Goal: Task Accomplishment & Management: Complete application form

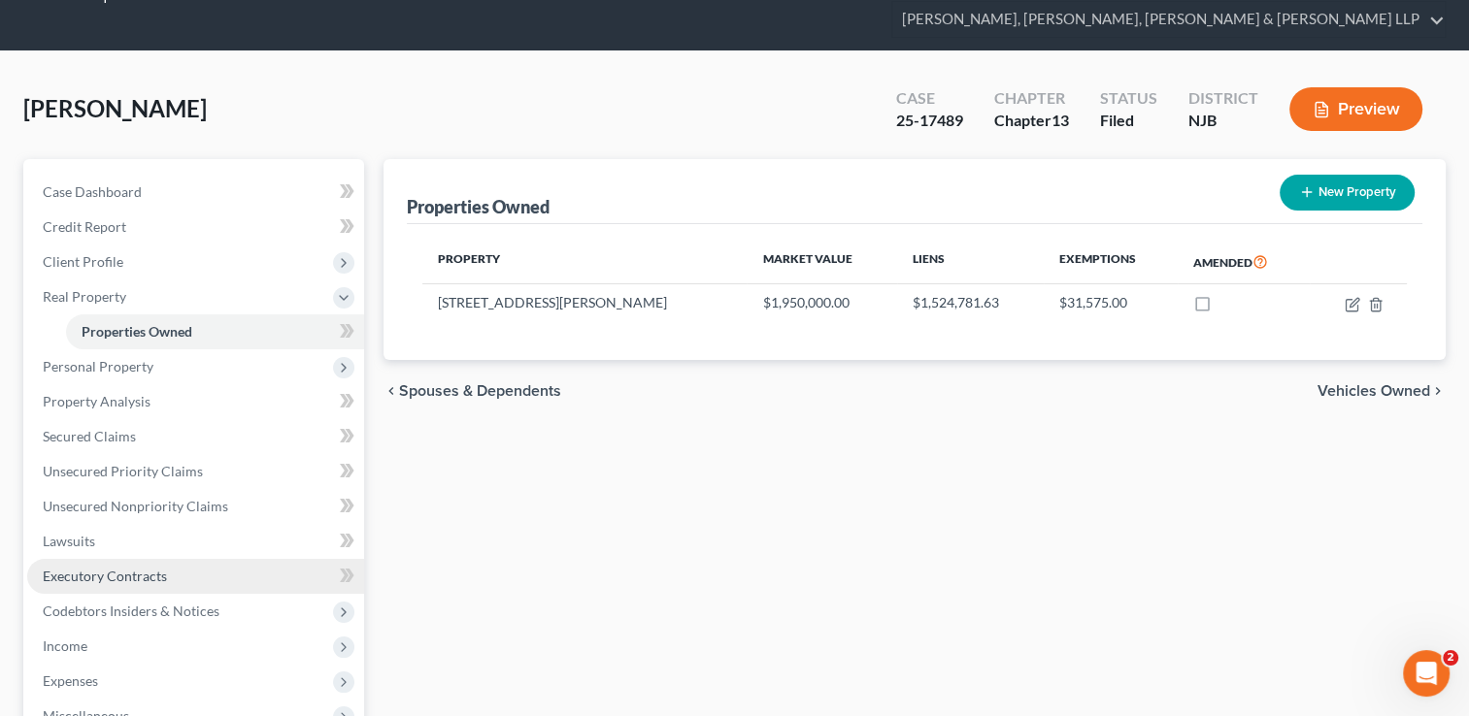
scroll to position [97, 0]
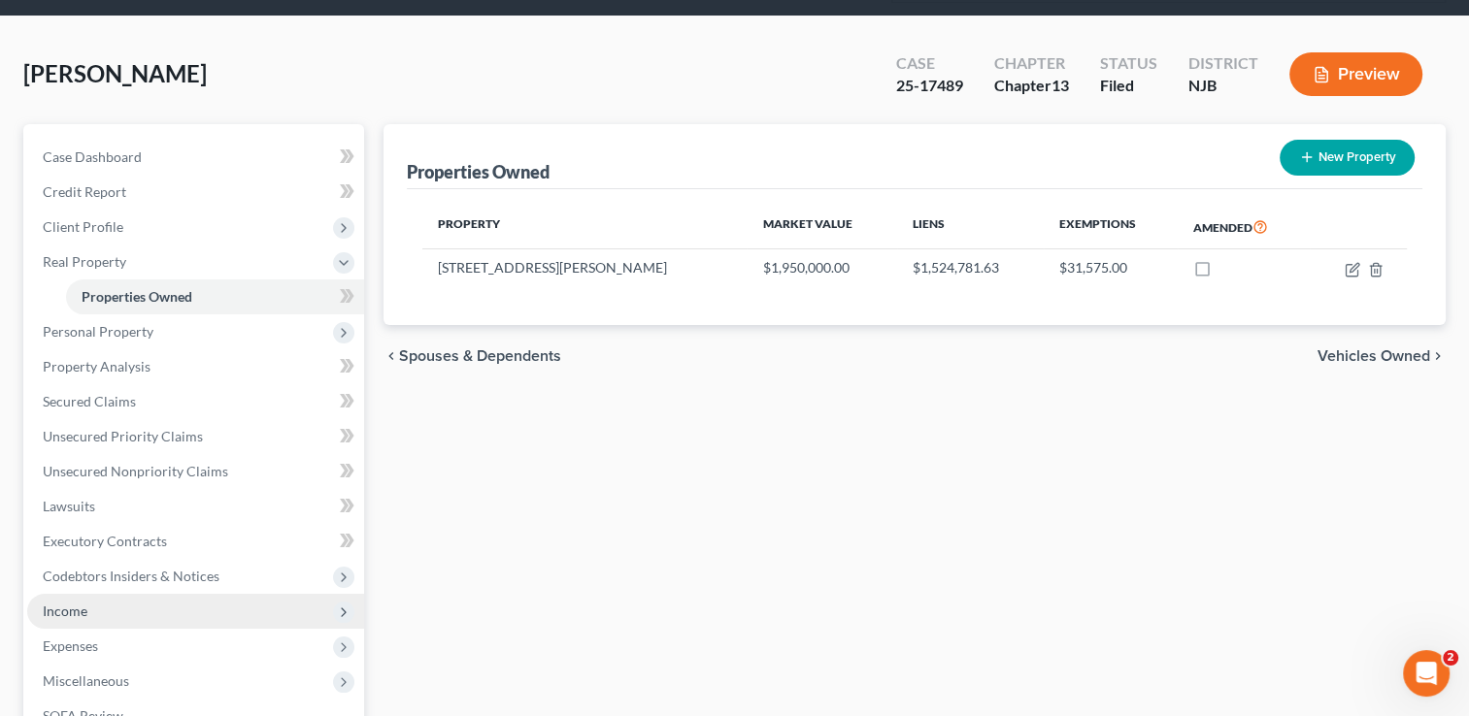
click at [116, 594] on span "Income" at bounding box center [195, 611] width 337 height 35
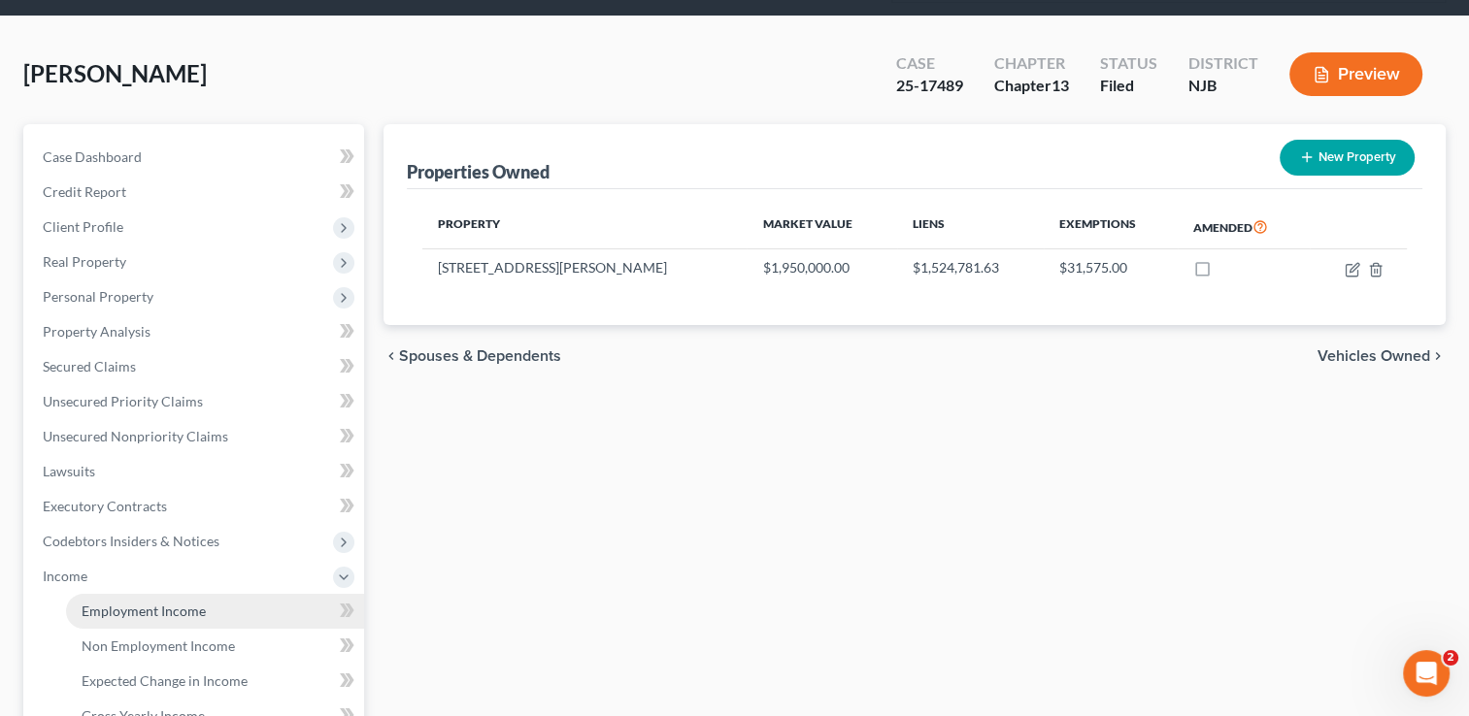
click at [167, 603] on span "Employment Income" at bounding box center [144, 611] width 124 height 17
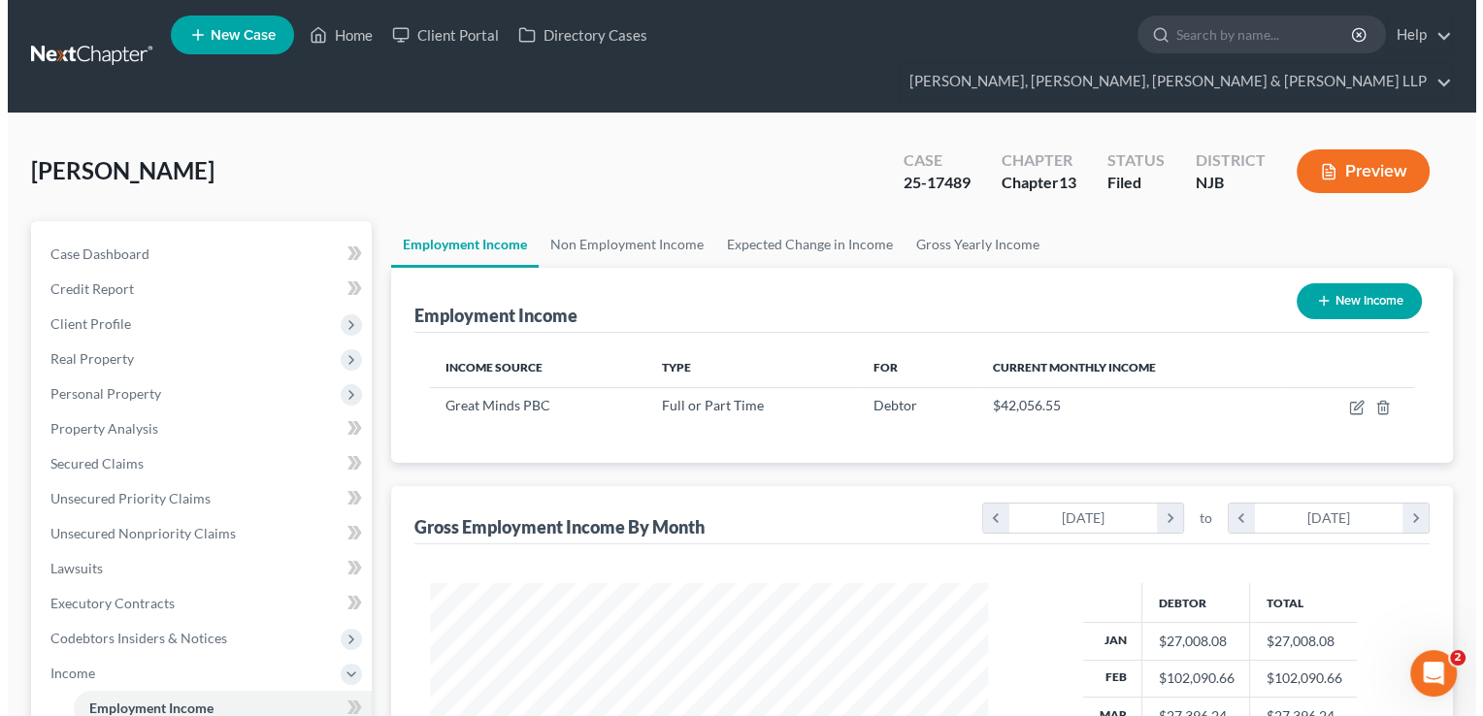
scroll to position [346, 597]
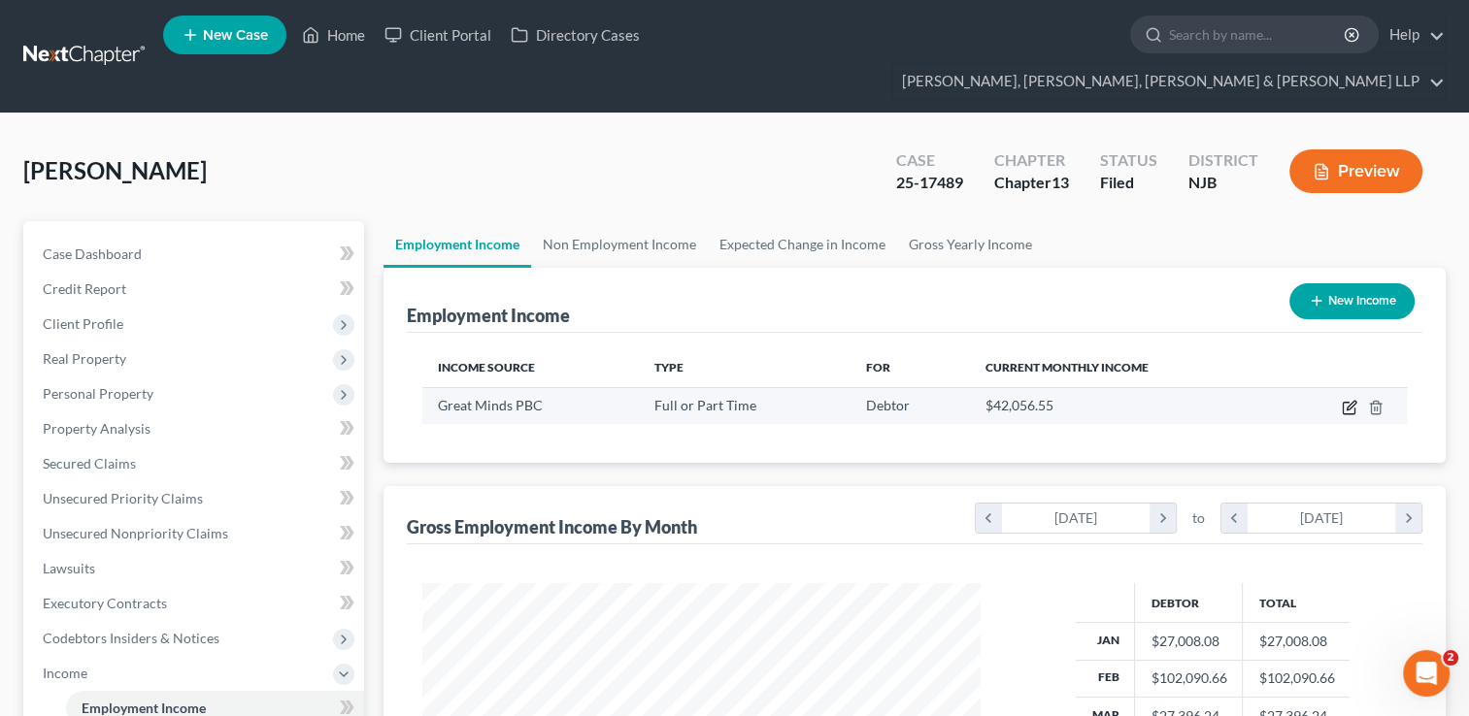
click at [1351, 400] on icon "button" at bounding box center [1350, 408] width 16 height 16
select select "0"
select select "8"
select select "0"
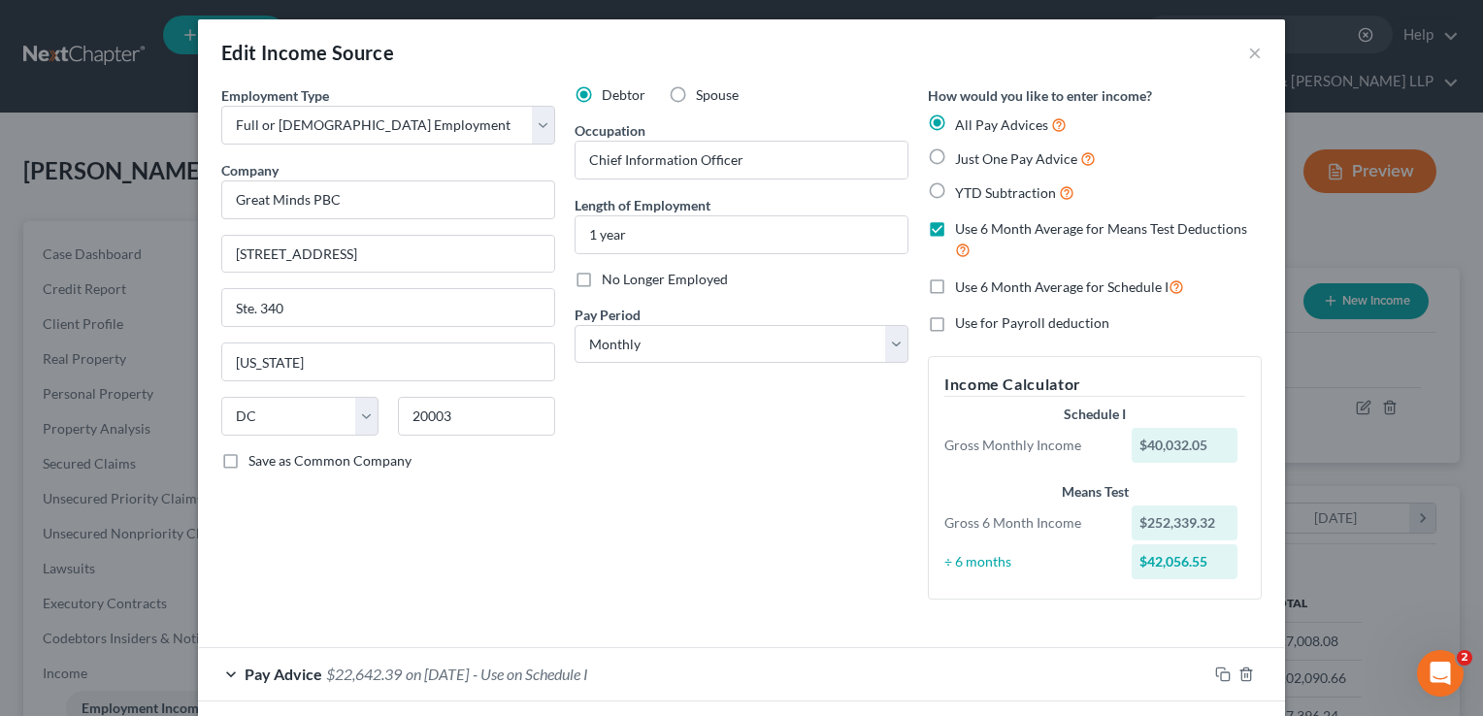
scroll to position [0, 0]
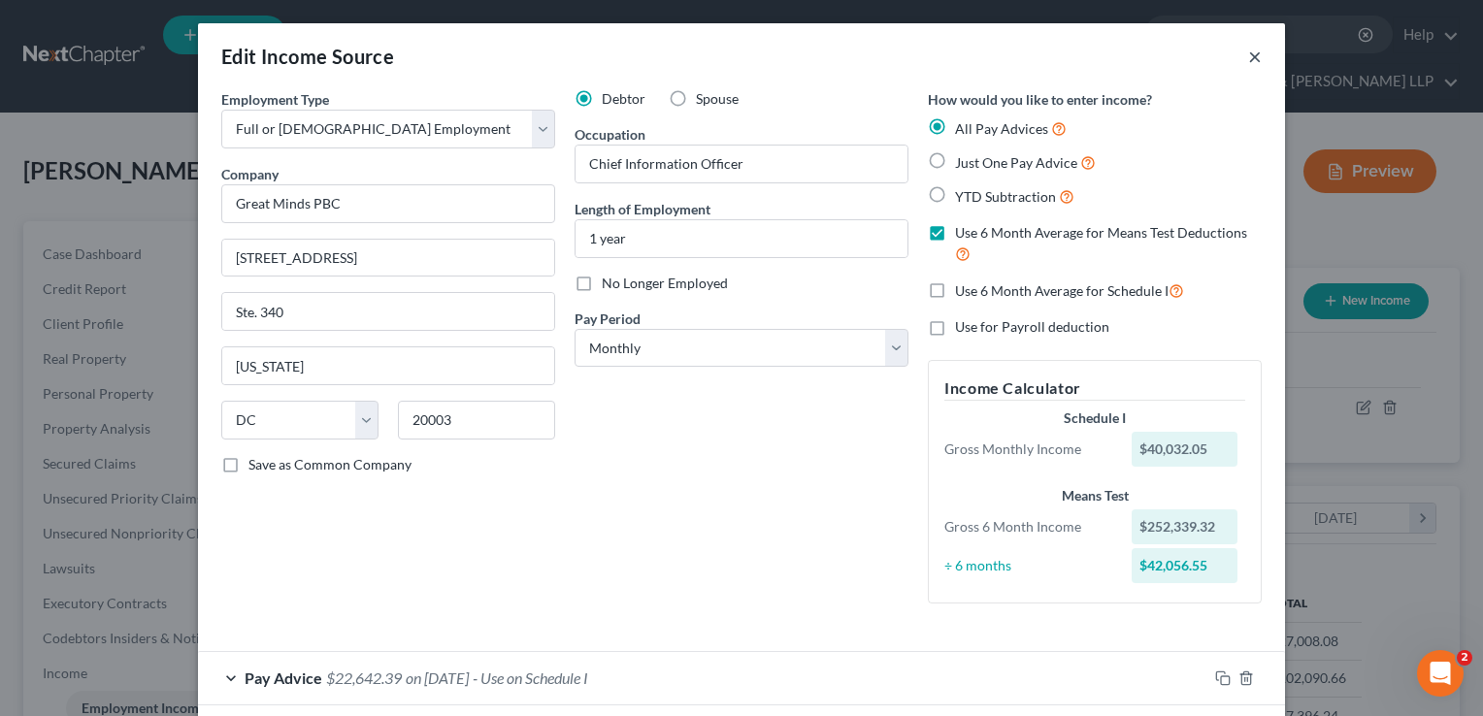
click at [1248, 58] on button "×" at bounding box center [1255, 56] width 14 height 23
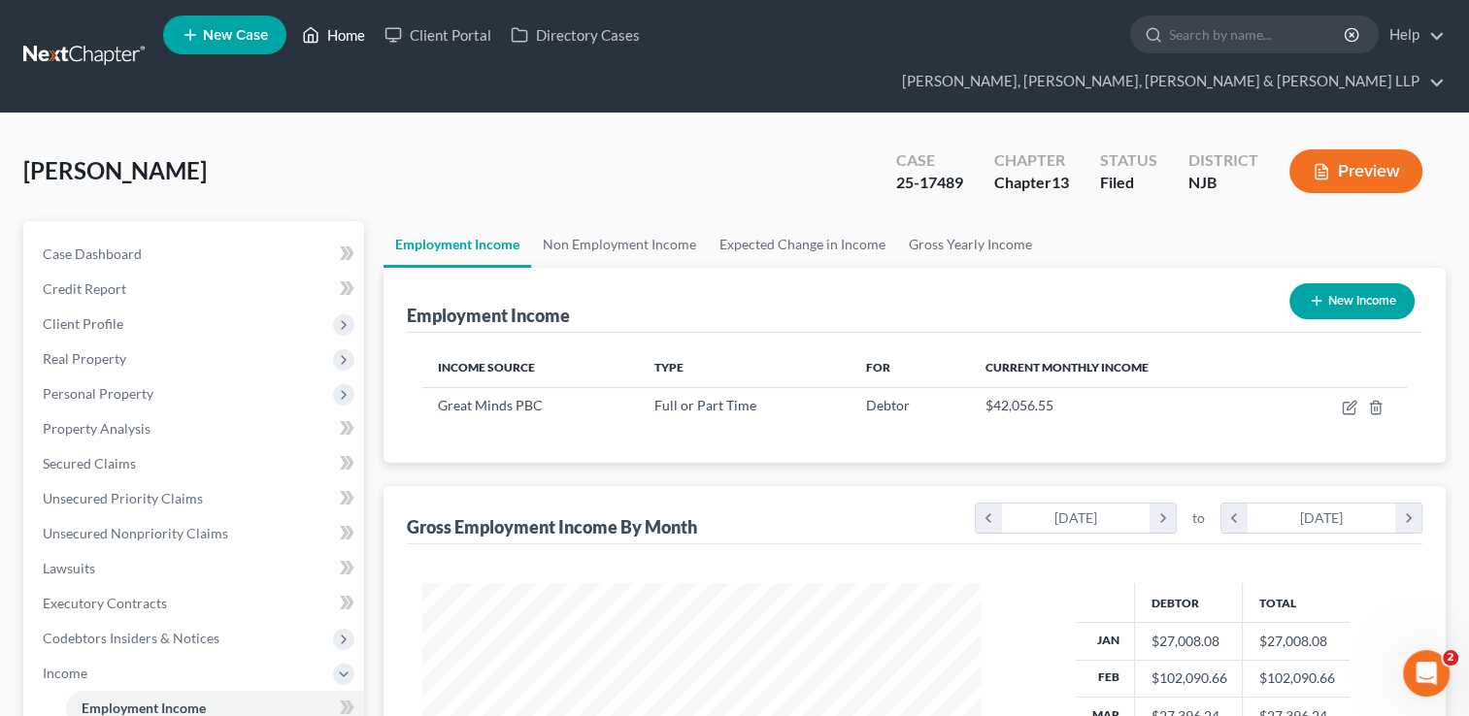
click at [354, 34] on link "Home" at bounding box center [333, 34] width 83 height 35
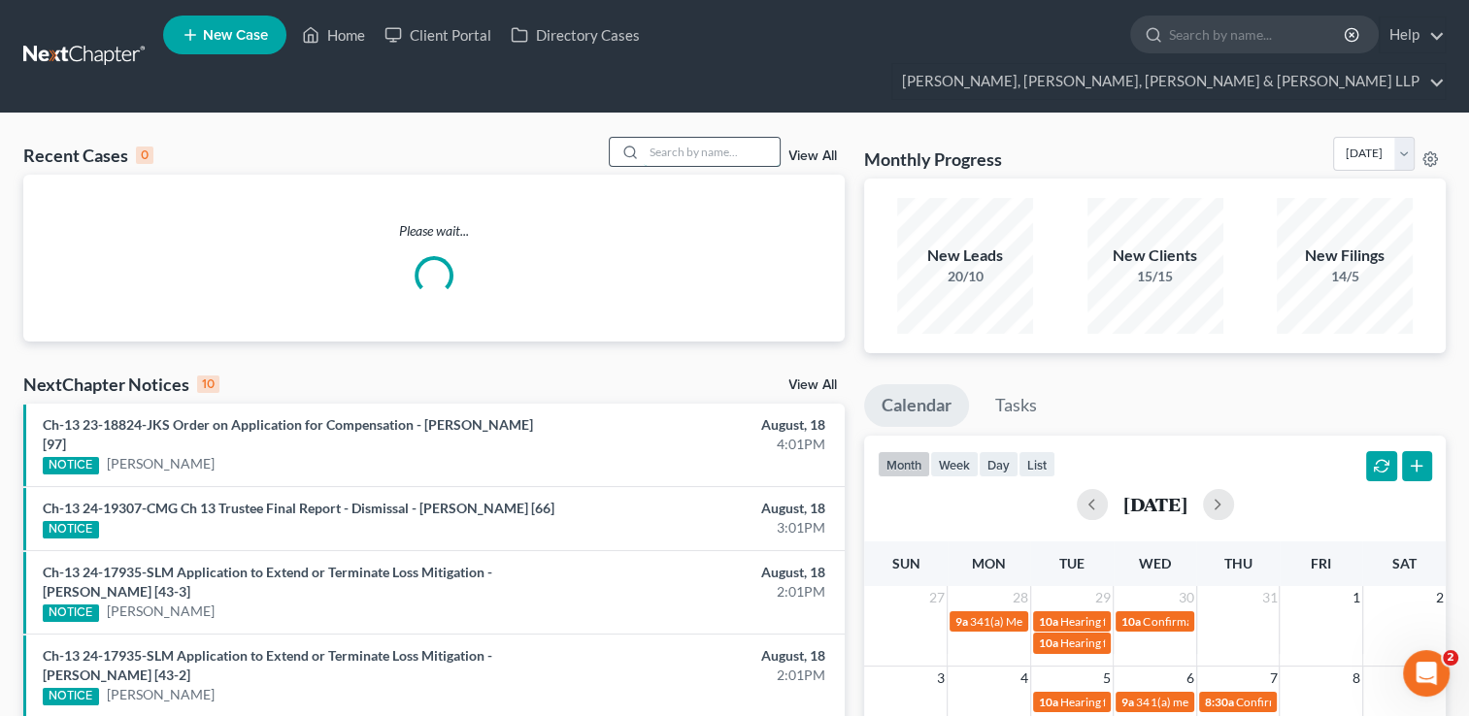
click at [694, 138] on input "search" at bounding box center [712, 152] width 136 height 28
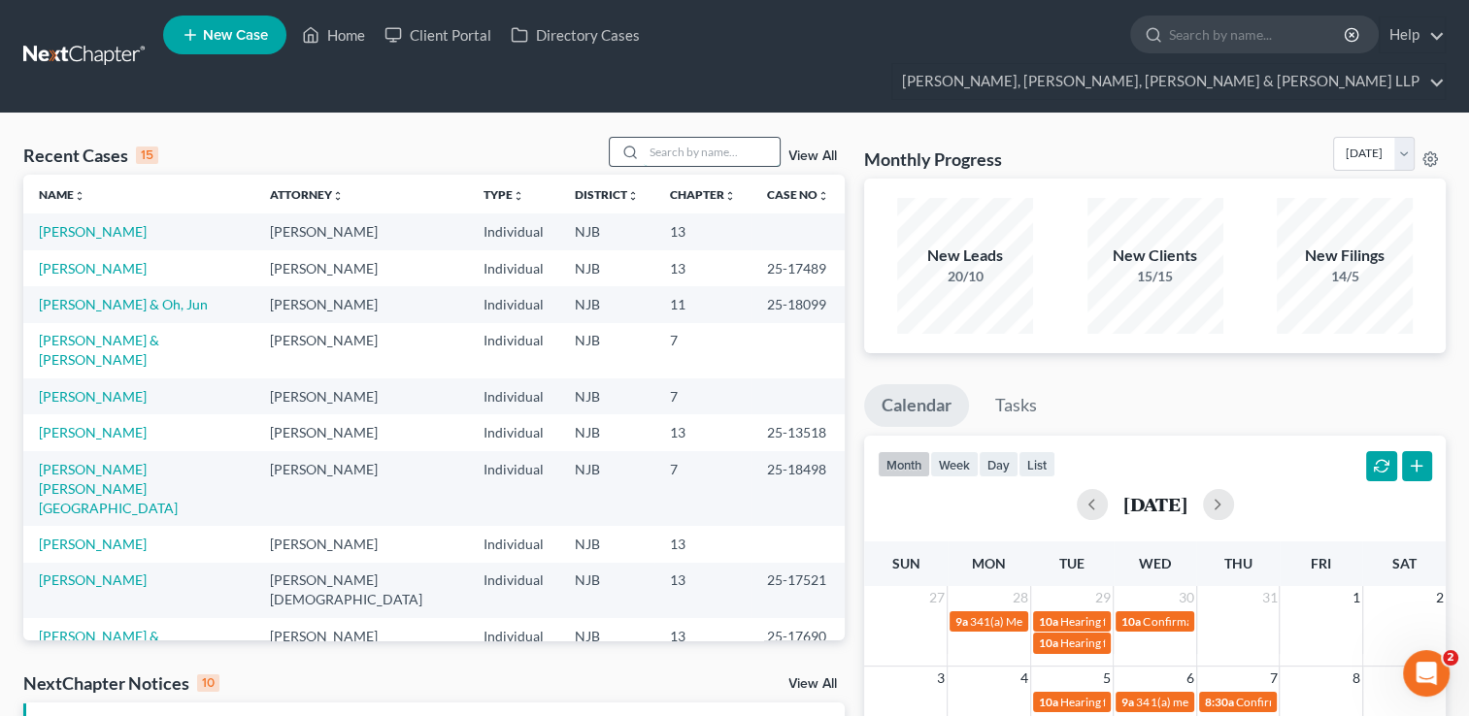
paste input "[PERSON_NAME]"
type input "[PERSON_NAME]"
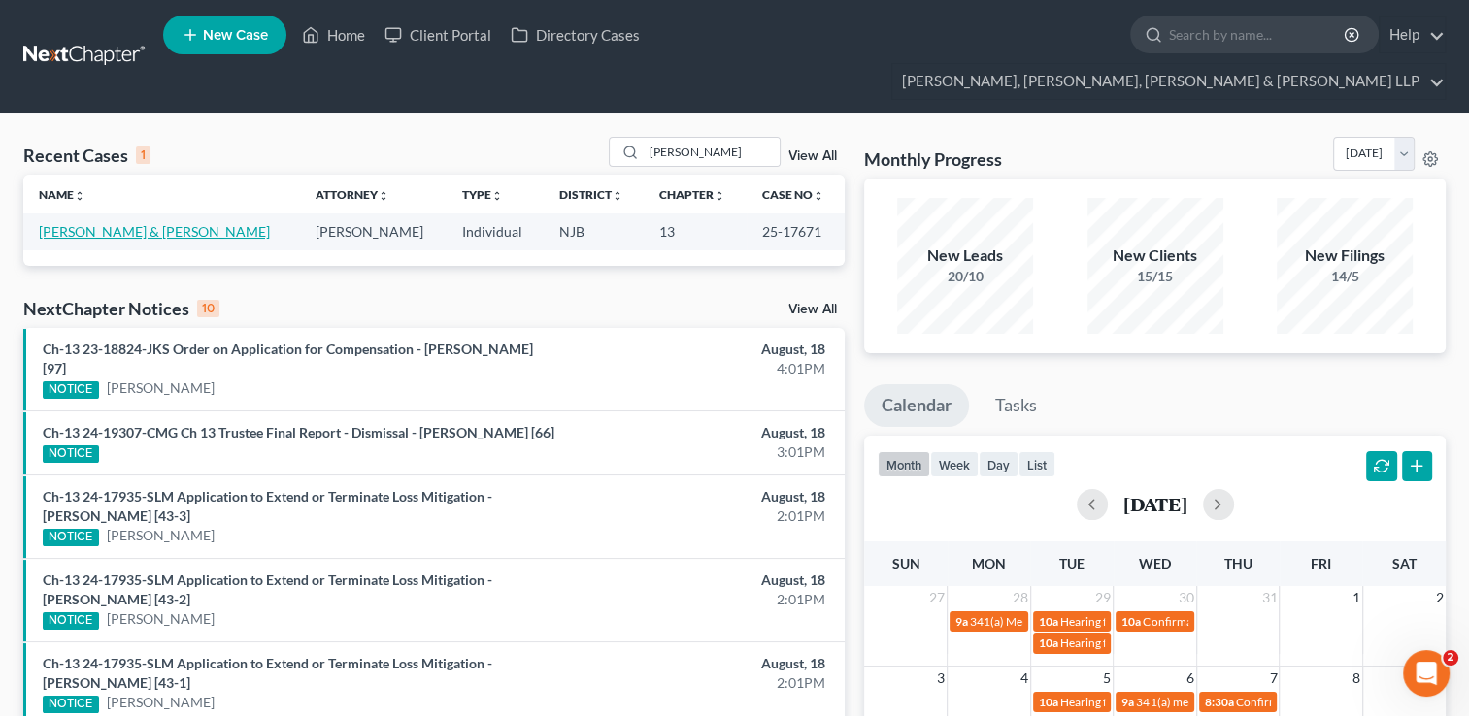
click at [179, 223] on link "[PERSON_NAME] & [PERSON_NAME]" at bounding box center [154, 231] width 231 height 17
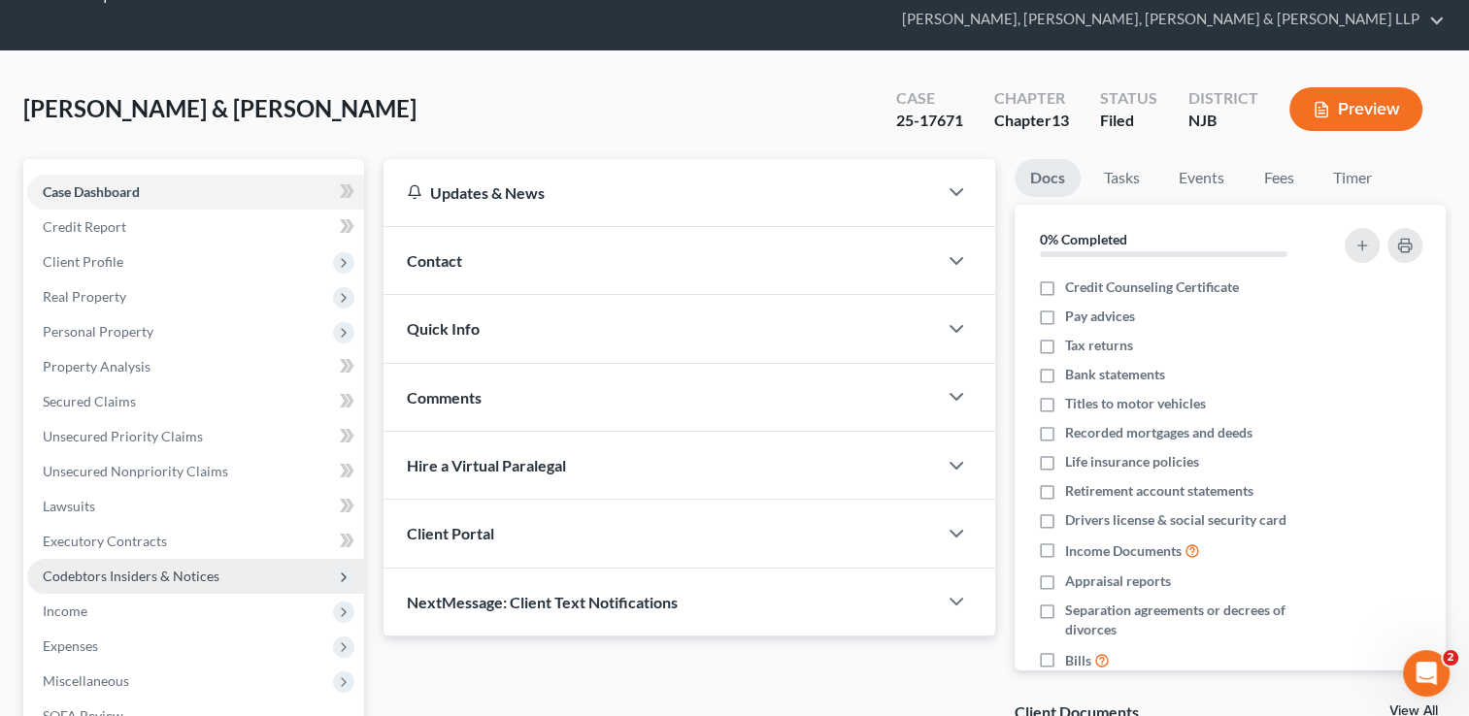
scroll to position [97, 0]
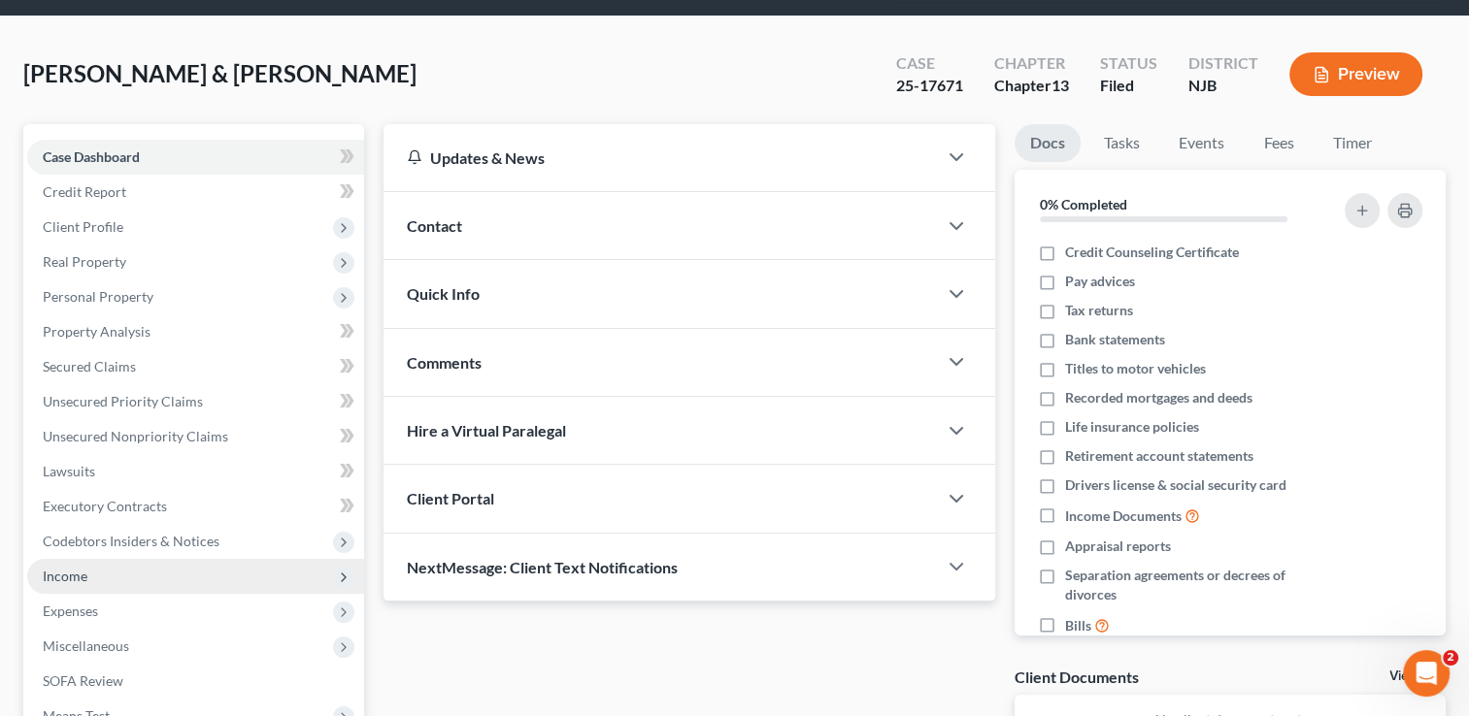
click at [96, 559] on span "Income" at bounding box center [195, 576] width 337 height 35
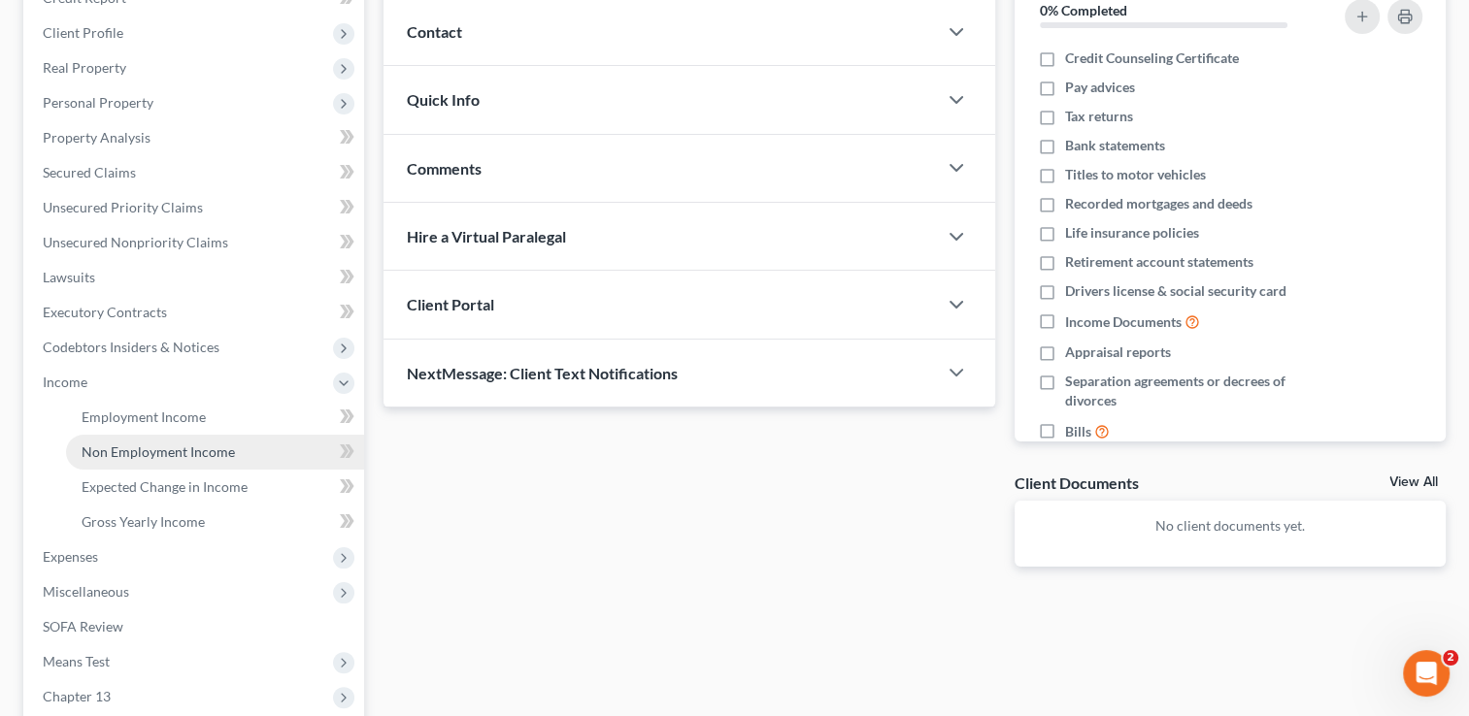
click at [192, 444] on span "Non Employment Income" at bounding box center [158, 452] width 153 height 17
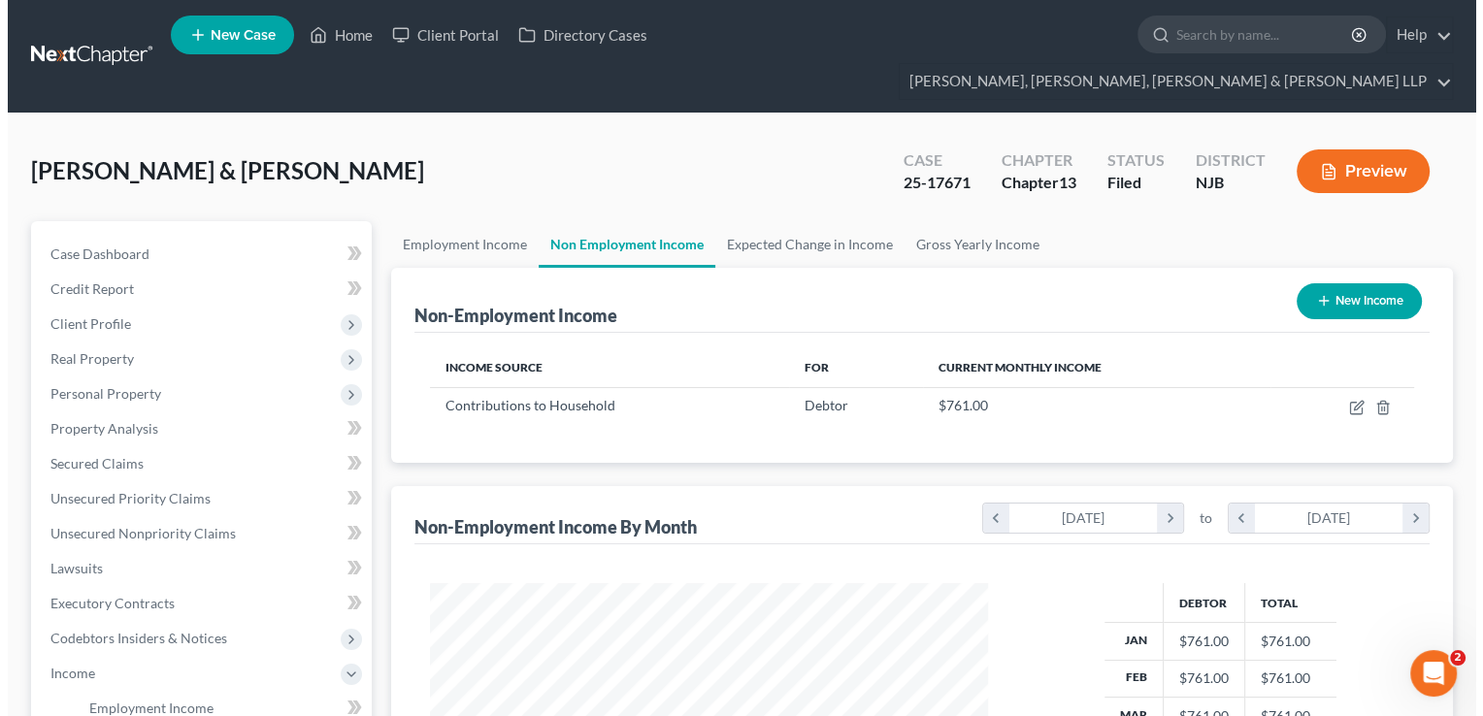
scroll to position [346, 597]
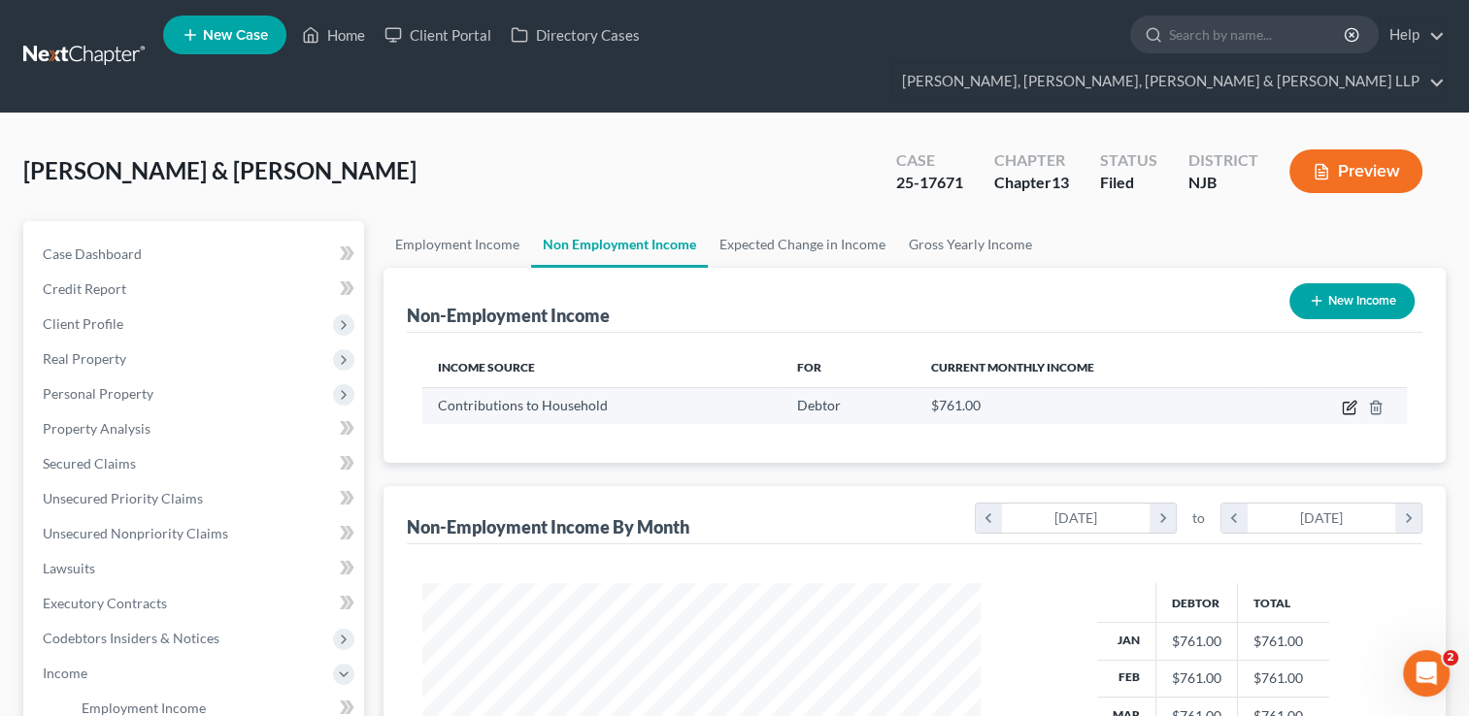
click at [1347, 400] on icon "button" at bounding box center [1350, 408] width 16 height 16
select select "8"
select select "0"
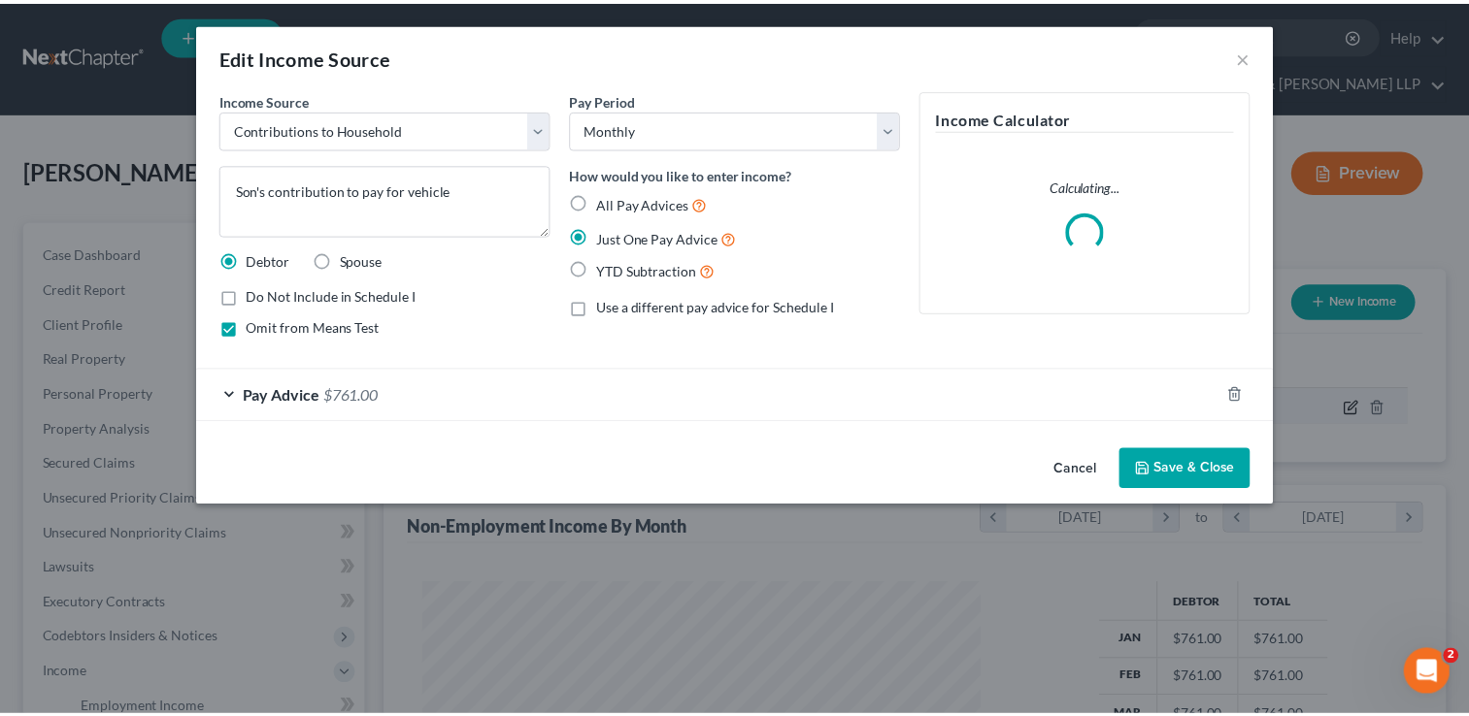
scroll to position [346, 602]
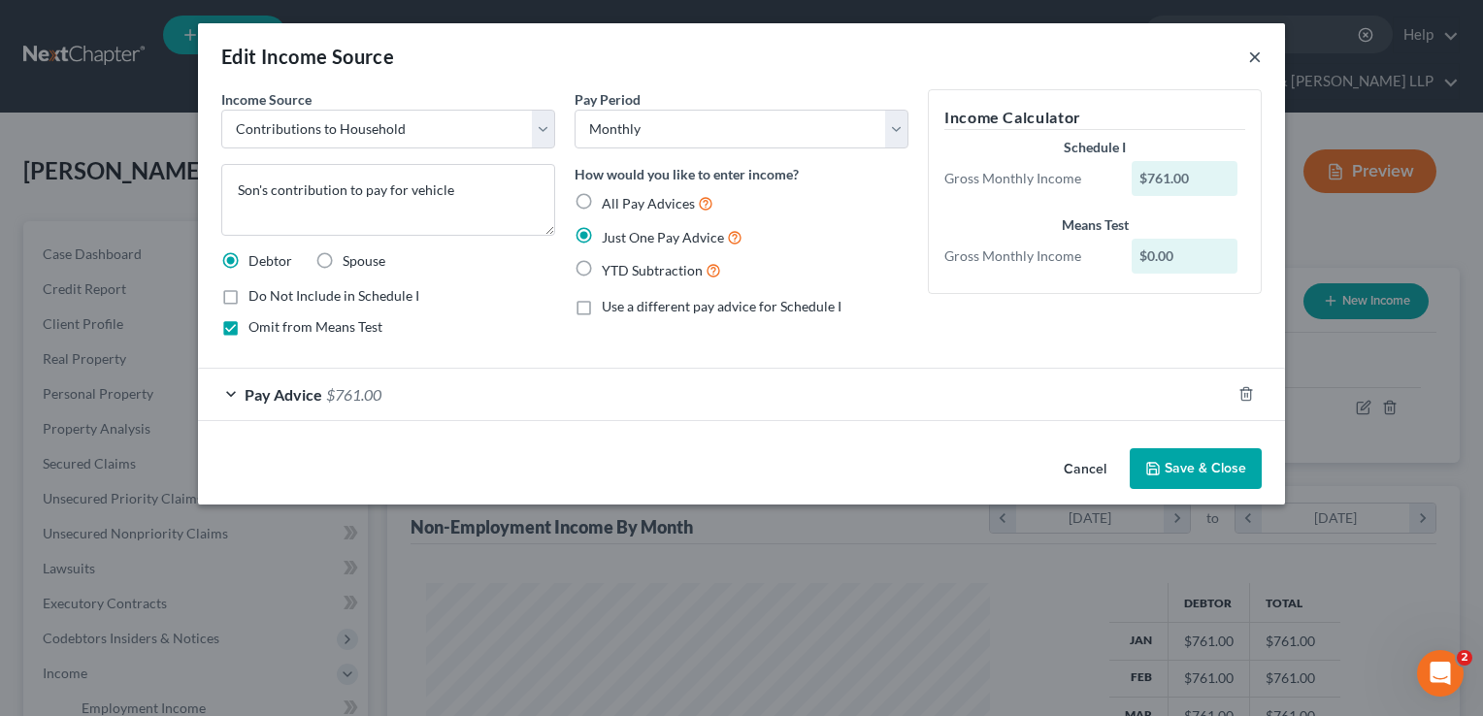
click at [1250, 50] on button "×" at bounding box center [1255, 56] width 14 height 23
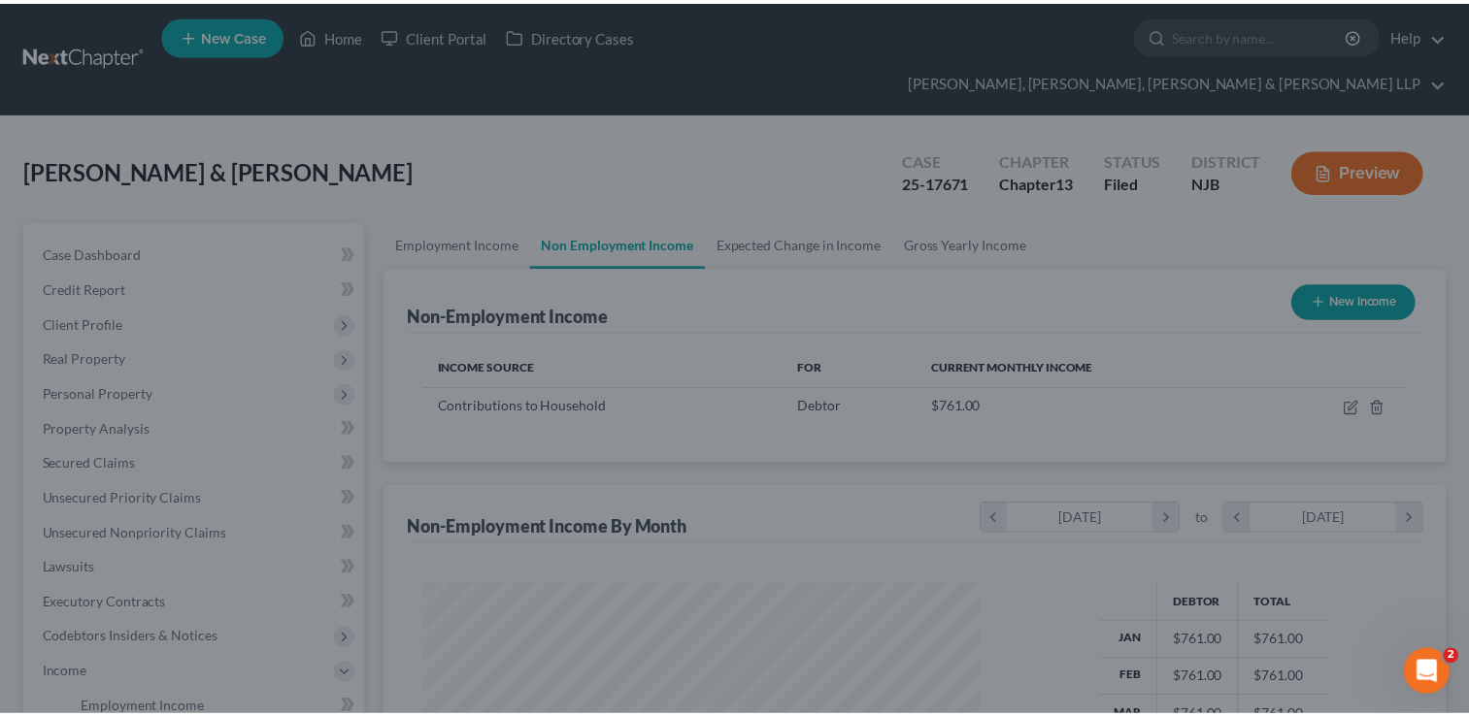
scroll to position [970392, 970142]
